Goal: Information Seeking & Learning: Learn about a topic

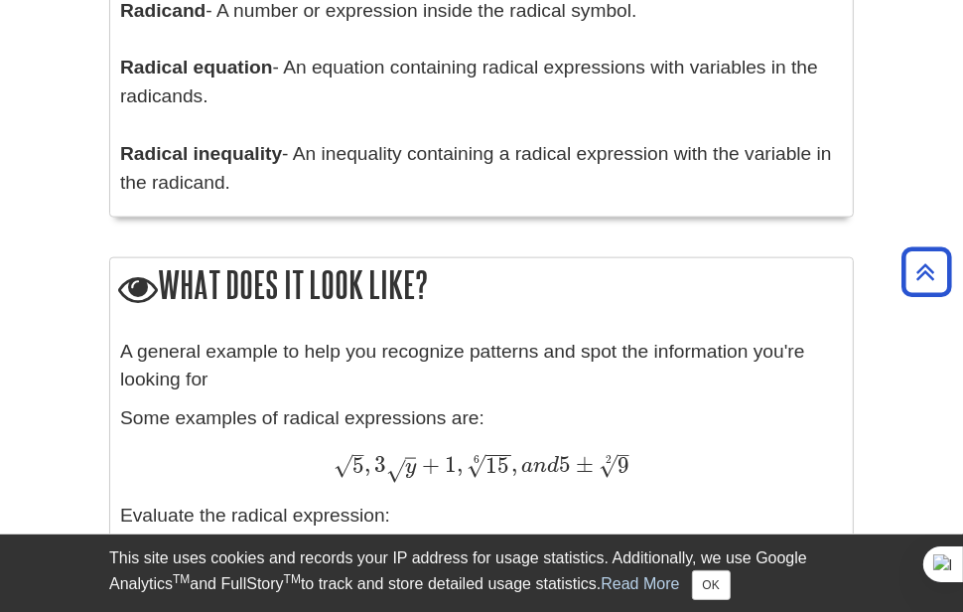
scroll to position [1862, 0]
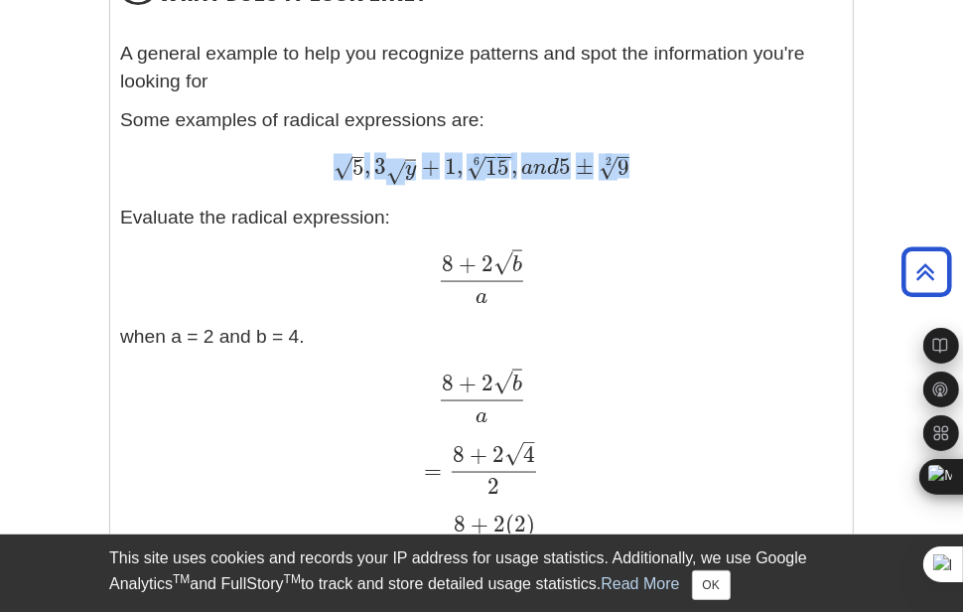
drag, startPoint x: 337, startPoint y: 168, endPoint x: 698, endPoint y: 166, distance: 361.4
click at [698, 166] on div "5 – √ , 3 y √ + 1 , 15 − − √ 6 , a n d 5 ± 9 – √ 2 5 , 3 y + 1 , 15 6 , a n d 5…" at bounding box center [481, 169] width 723 height 30
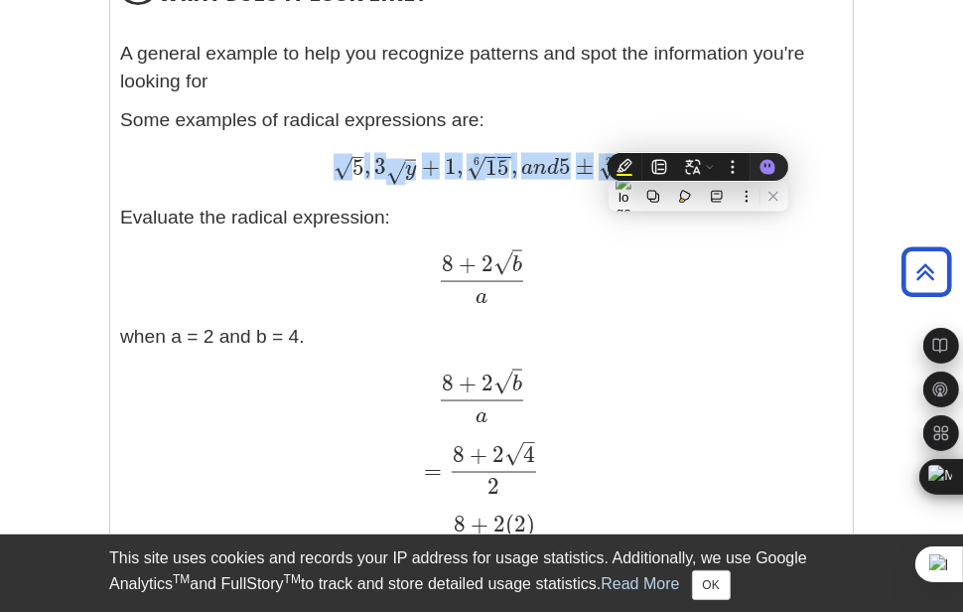
scroll to position [2397, 0]
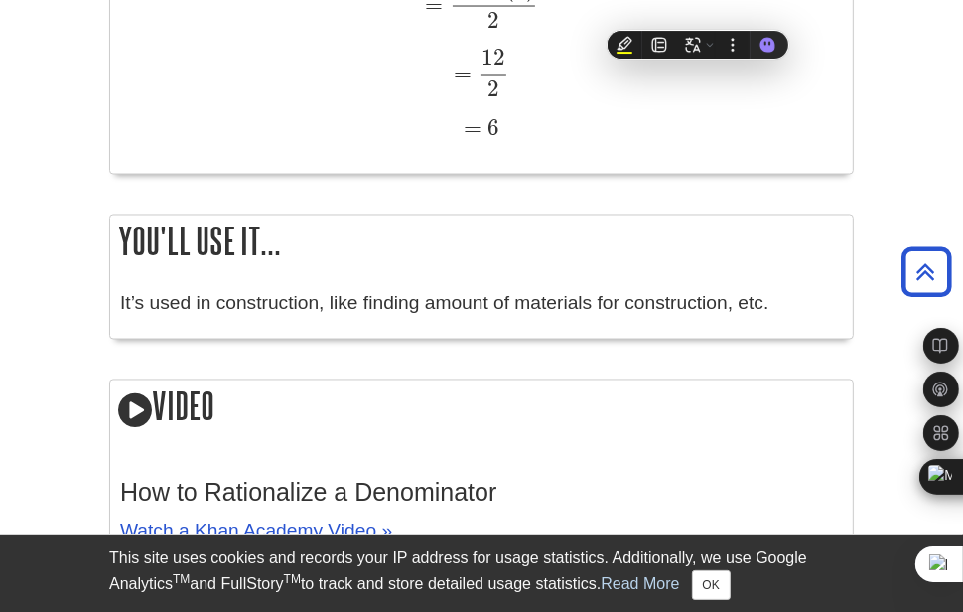
copy span "√ , 3 y √ + 1 , 15 − − √ 6 , a n d 5 ± 9 – √ 2"
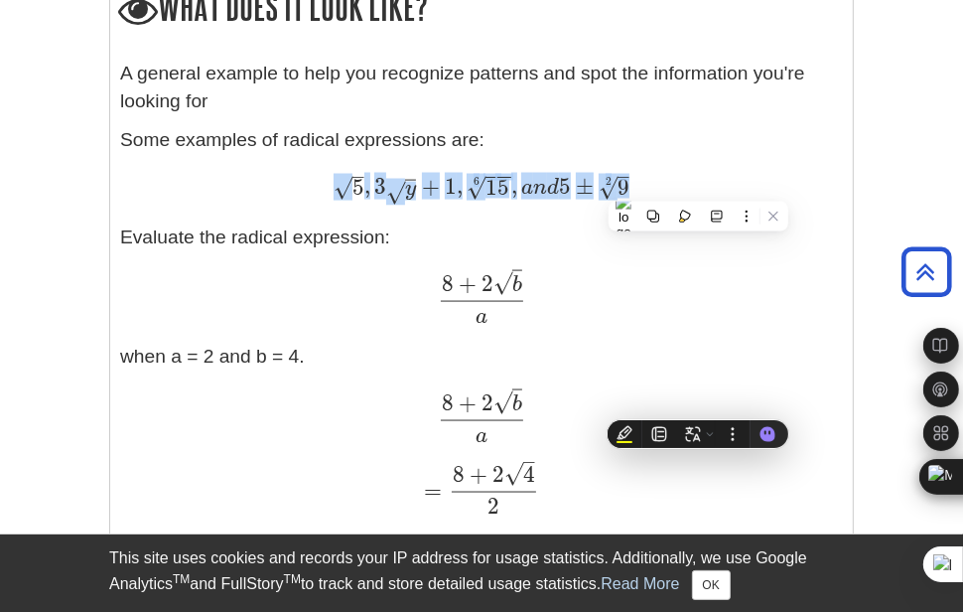
scroll to position [1603, 0]
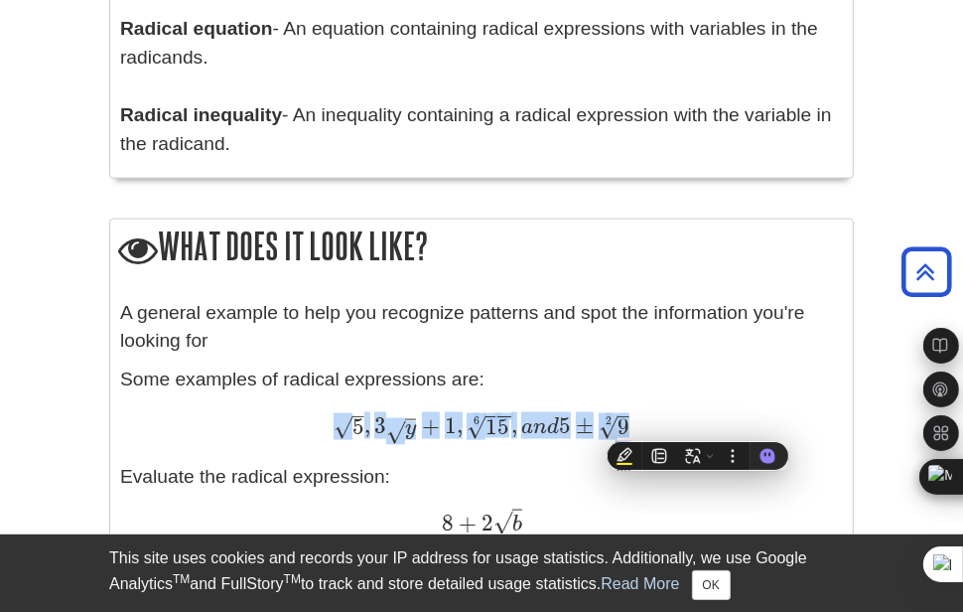
copy span "√ , 3 y √ + 1 , 15 − − √ 6 , a n d 5 ± 9 – √ 2"
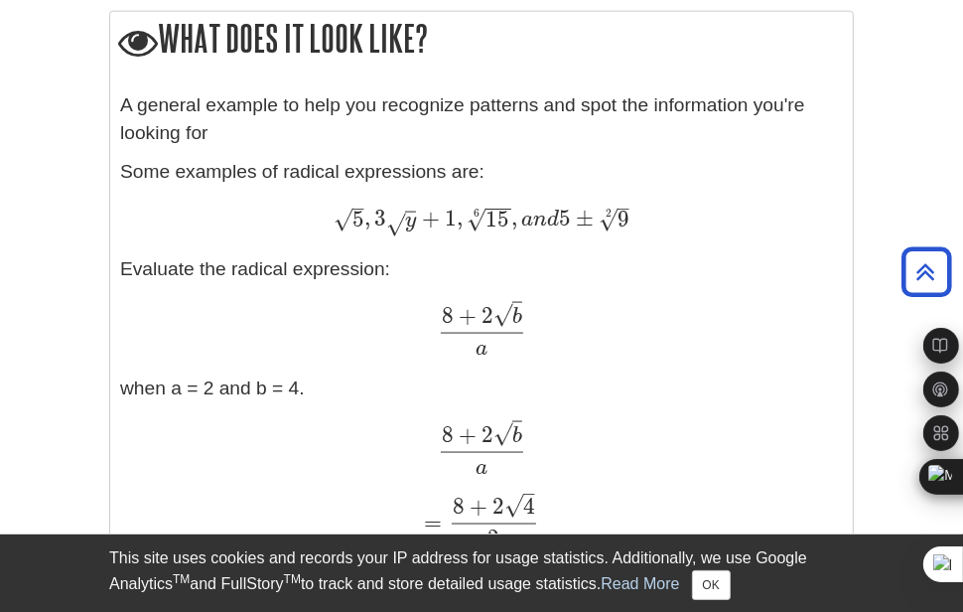
scroll to position [1901, 0]
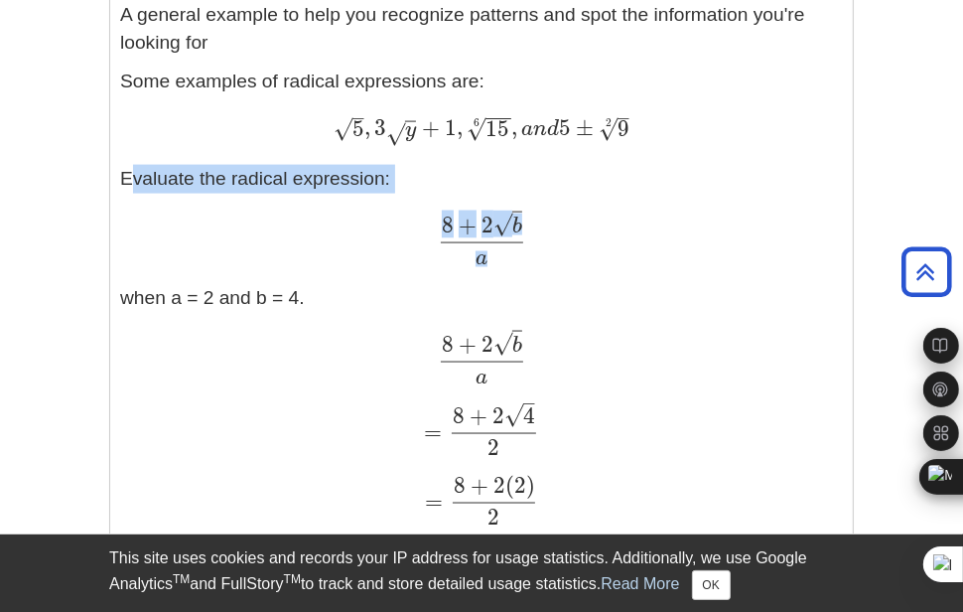
drag, startPoint x: 117, startPoint y: 175, endPoint x: 476, endPoint y: 245, distance: 365.2
click at [475, 245] on div "A general example to help you recognize patterns and spot the information you'r…" at bounding box center [481, 330] width 743 height 679
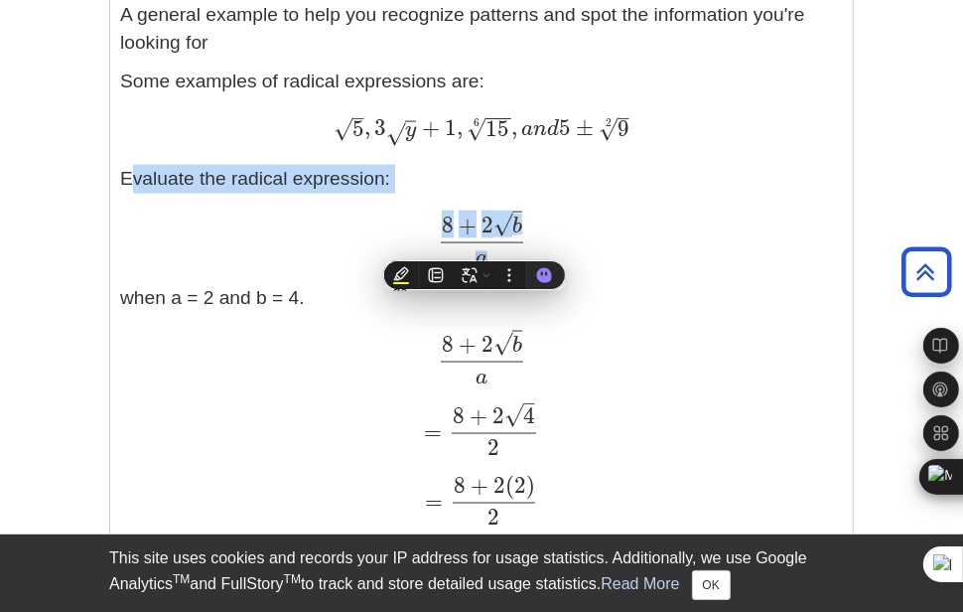
copy div "Evaluate the radical expression: 8 + 2 b √ a"
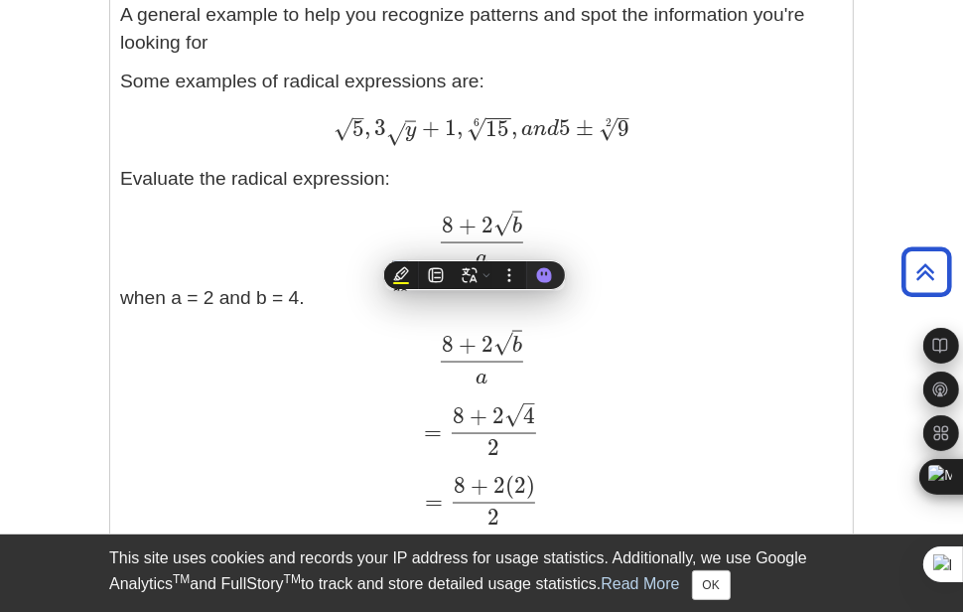
click at [621, 234] on div "8 + 2 b √ a 8 + 2 b a" at bounding box center [481, 237] width 723 height 53
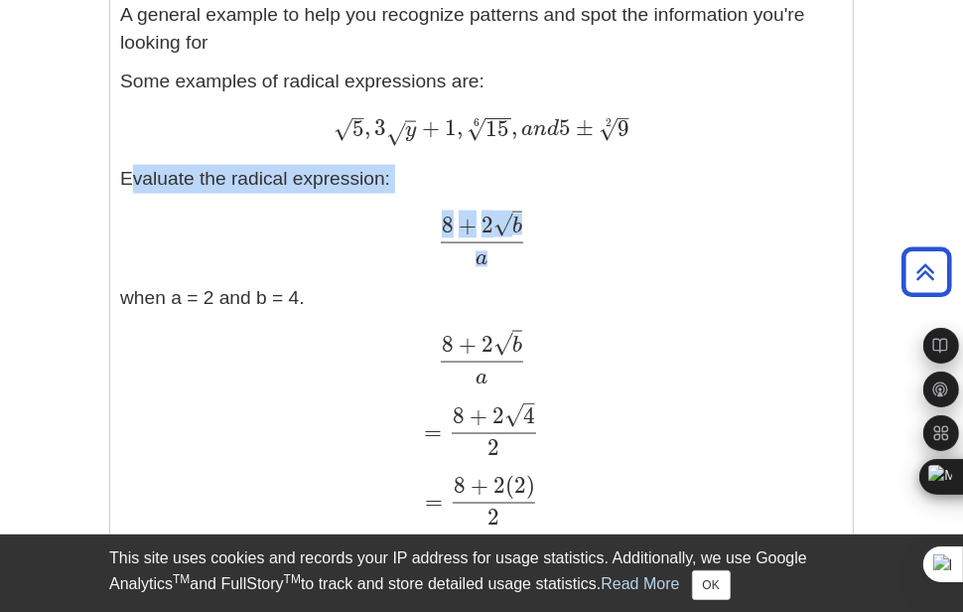
drag, startPoint x: 123, startPoint y: 179, endPoint x: 569, endPoint y: 221, distance: 447.8
click at [569, 221] on div "A general example to help you recognize patterns and spot the information you'r…" at bounding box center [481, 330] width 723 height 659
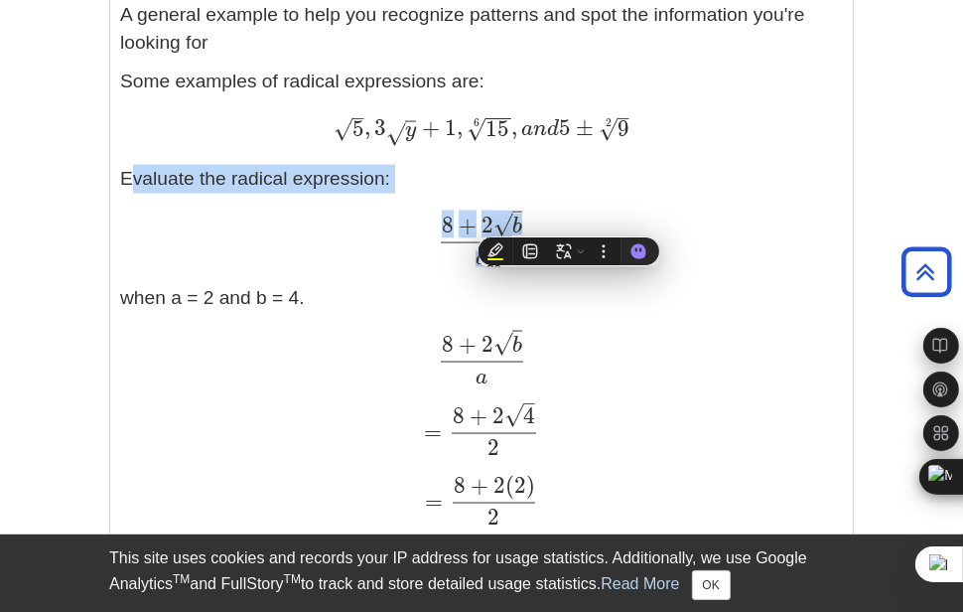
copy div "Evaluate the radical expression: 8 + 2 b √ a"
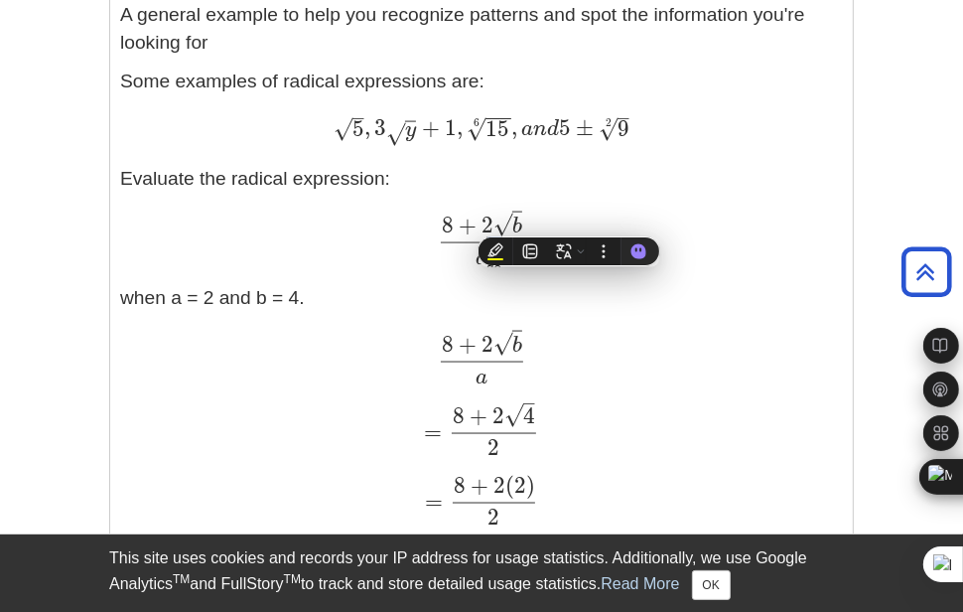
click at [688, 351] on div "8 + 2 b √ a 8 + 2 b a" at bounding box center [481, 358] width 723 height 53
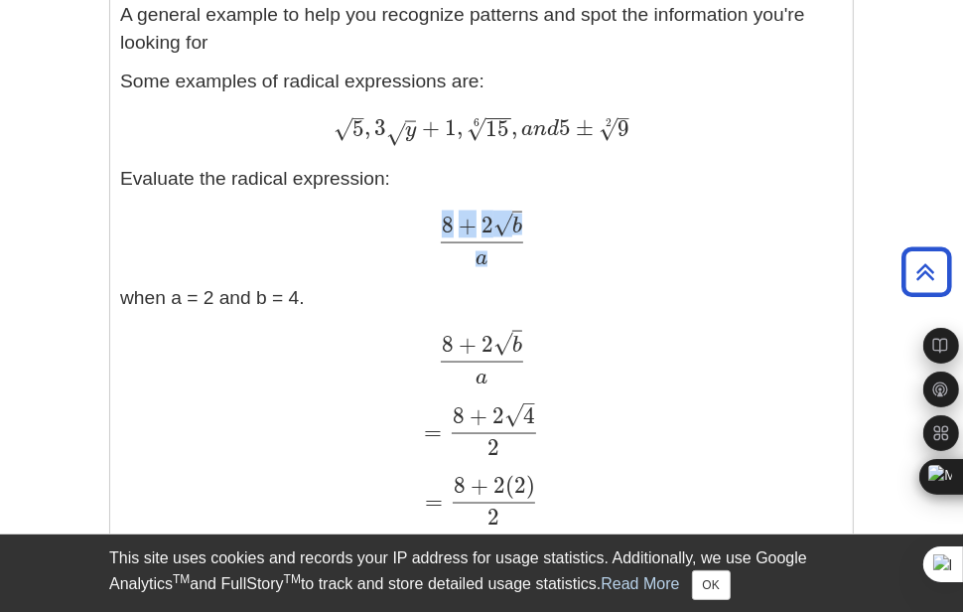
drag, startPoint x: 420, startPoint y: 213, endPoint x: 535, endPoint y: 252, distance: 121.5
click at [535, 252] on div "8 + 2 b √ a 8 + 2 b a" at bounding box center [481, 237] width 723 height 53
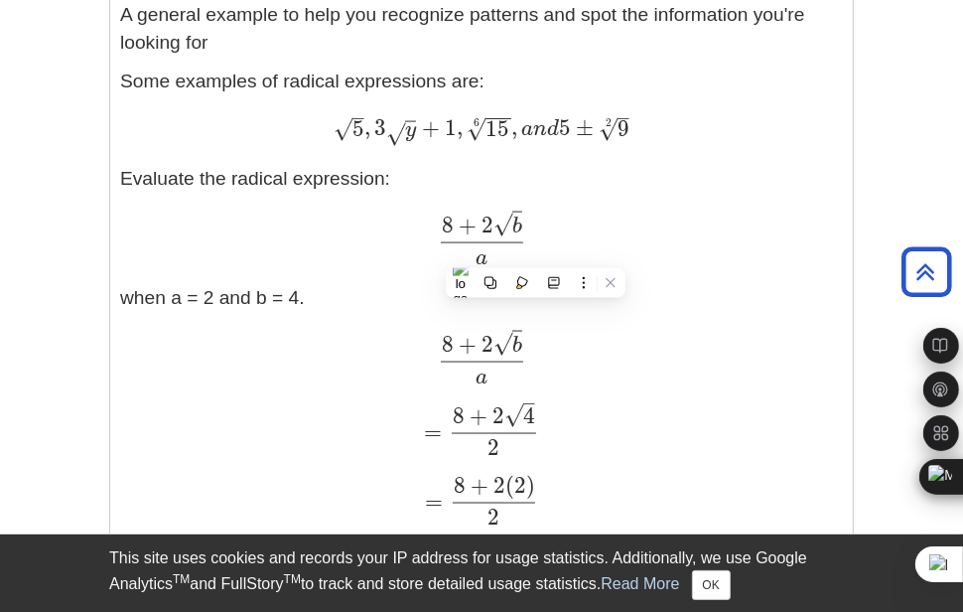
click at [573, 221] on div "8 + 2 b √ a 8 + 2 b a" at bounding box center [481, 237] width 723 height 53
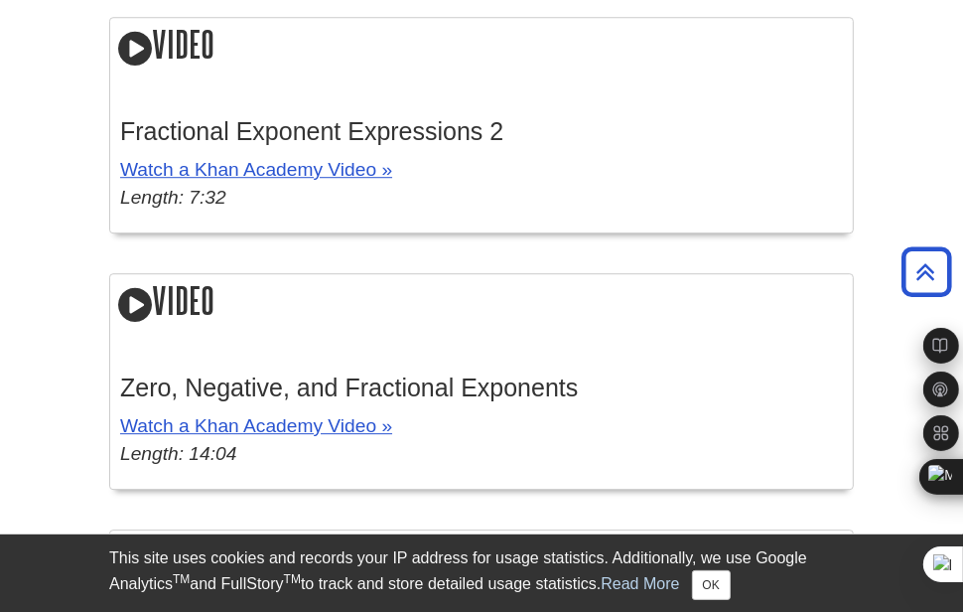
scroll to position [3787, 0]
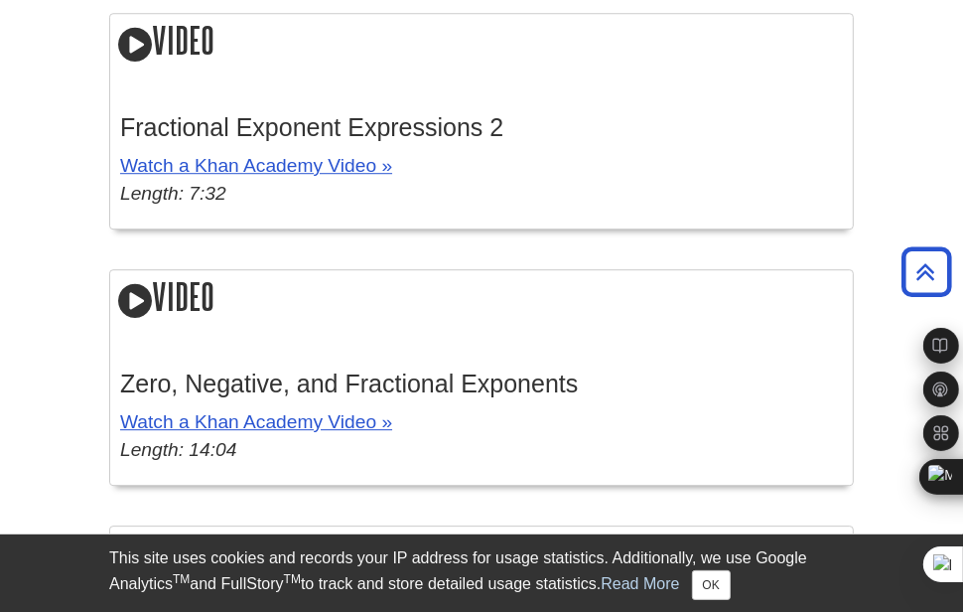
click at [138, 303] on icon at bounding box center [135, 301] width 34 height 40
click at [140, 302] on icon at bounding box center [135, 301] width 34 height 40
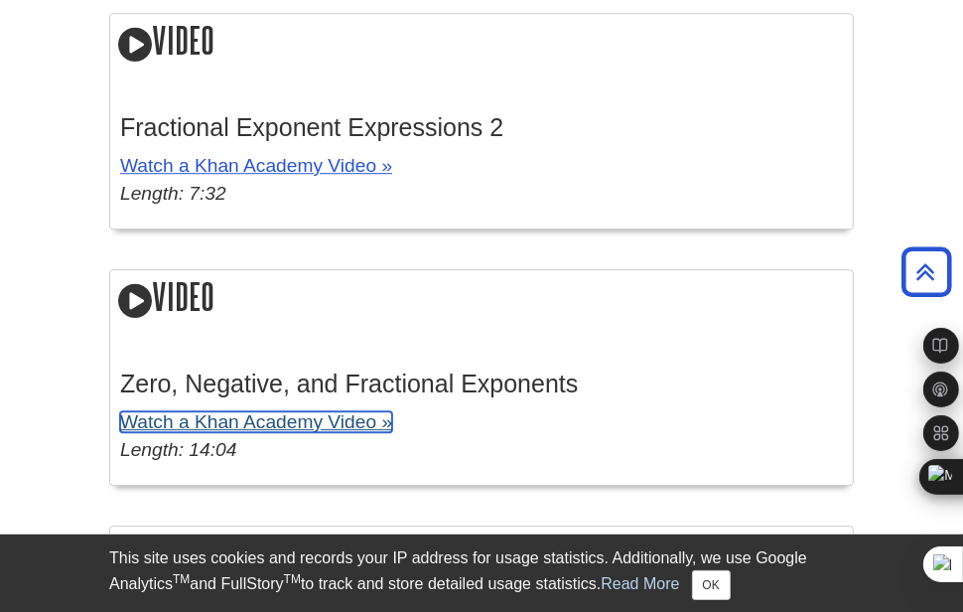
click at [246, 420] on link "Watch a Khan Academy Video »" at bounding box center [256, 421] width 272 height 21
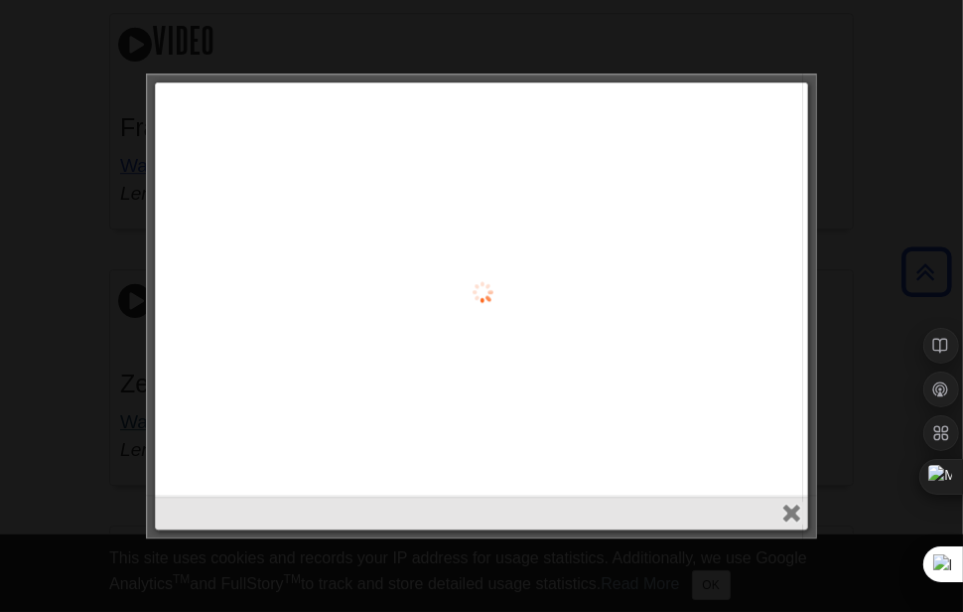
click at [246, 420] on div at bounding box center [481, 291] width 643 height 408
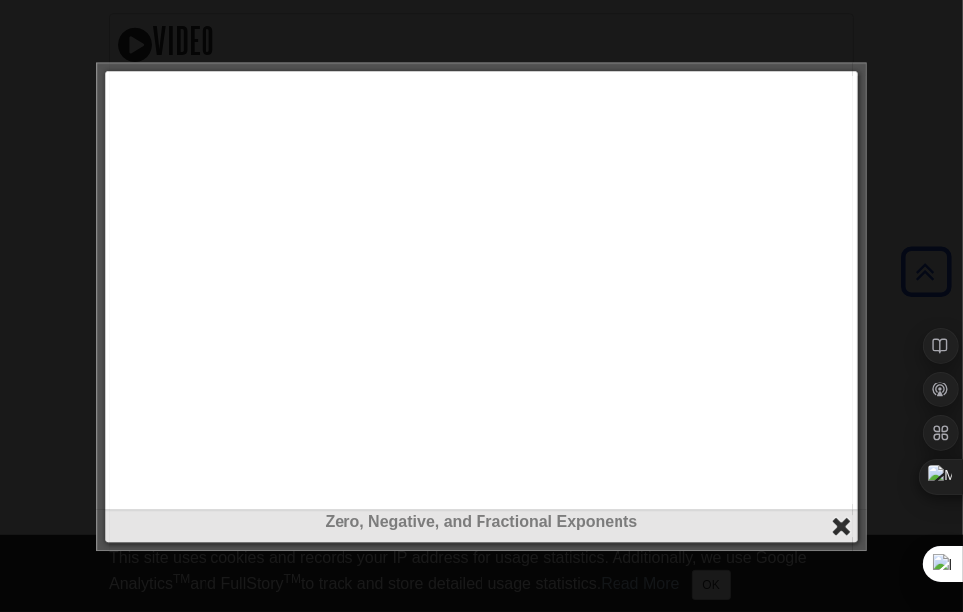
click at [843, 529] on button "close" at bounding box center [841, 525] width 23 height 23
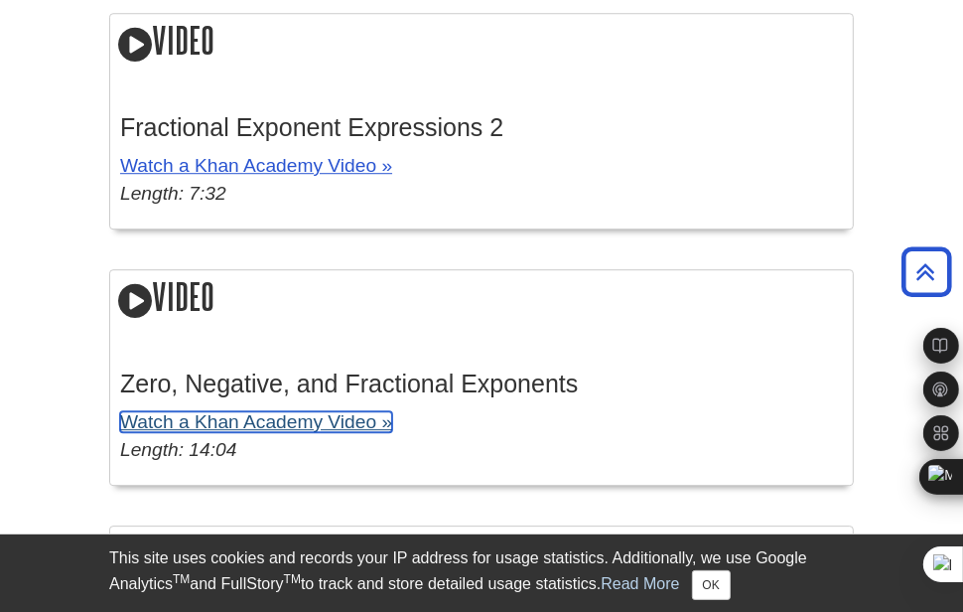
click at [146, 424] on link "Watch a Khan Academy Video »" at bounding box center [256, 421] width 272 height 21
